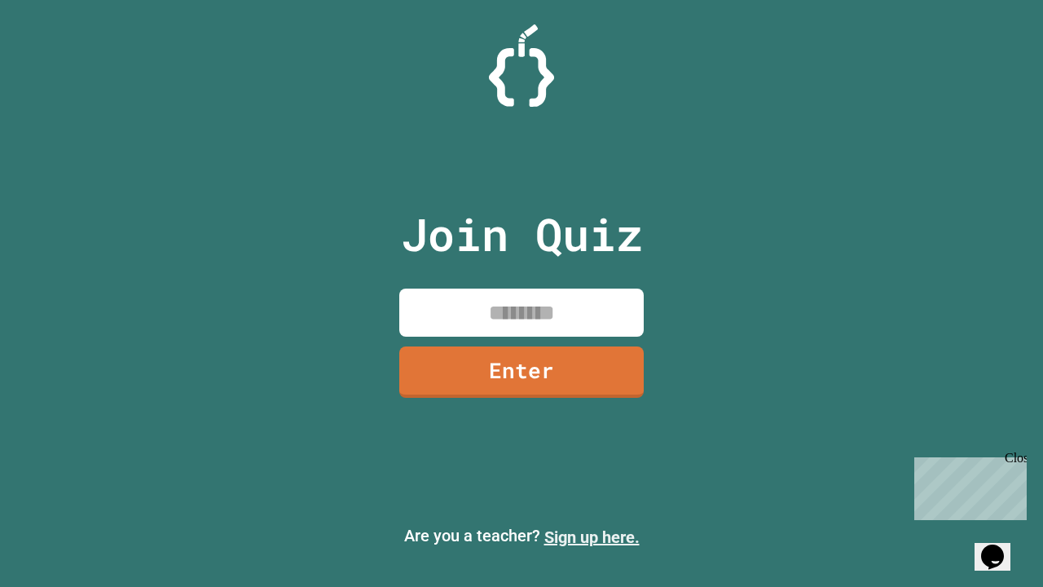
click at [592, 537] on link "Sign up here." at bounding box center [591, 537] width 95 height 20
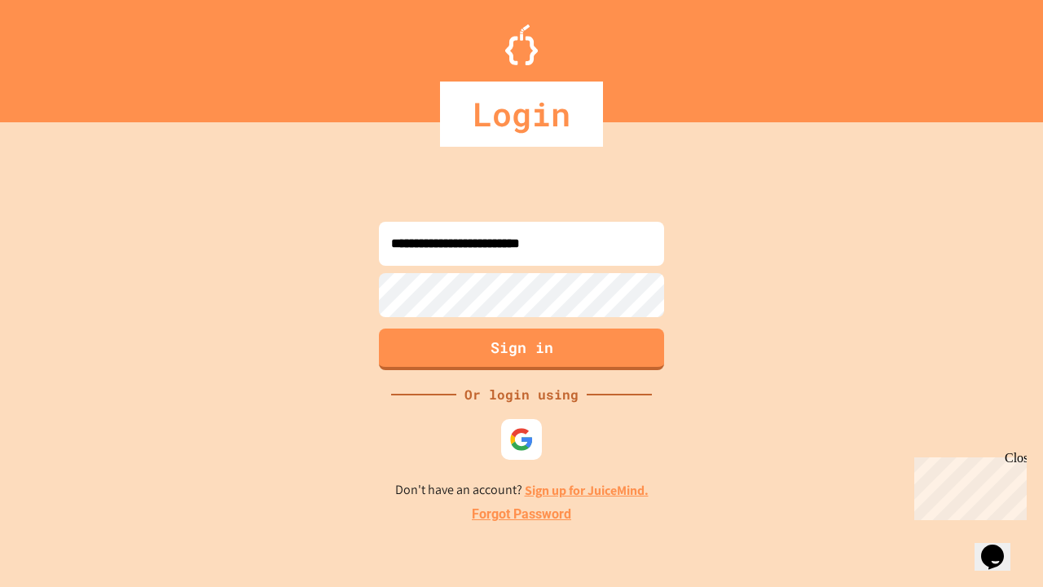
type input "**********"
